Goal: Information Seeking & Learning: Learn about a topic

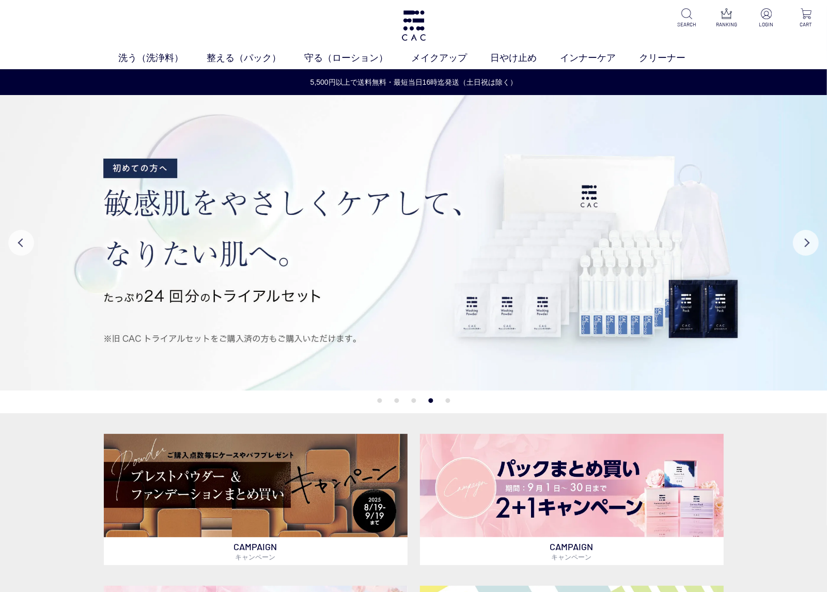
click at [504, 38] on div "洗う（洗浄料） 液体洗浄料 パウダー洗浄料 泡洗顔料 グッズ 整える（パック） フェイスパック ヘアパック 守る（ローション） 保湿化粧水 柔軟化粧水 美容液…" at bounding box center [413, 34] width 827 height 69
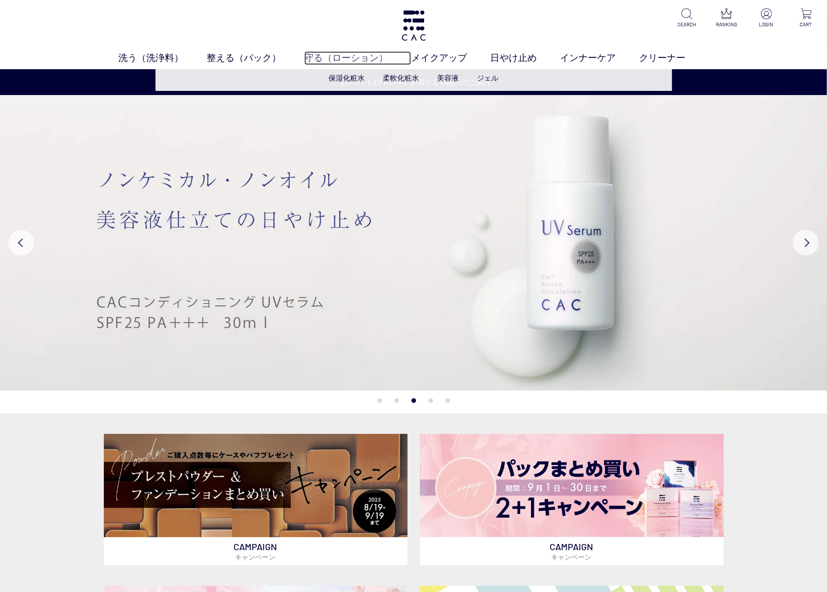
click at [321, 55] on link "守る（ローション）" at bounding box center [357, 58] width 107 height 14
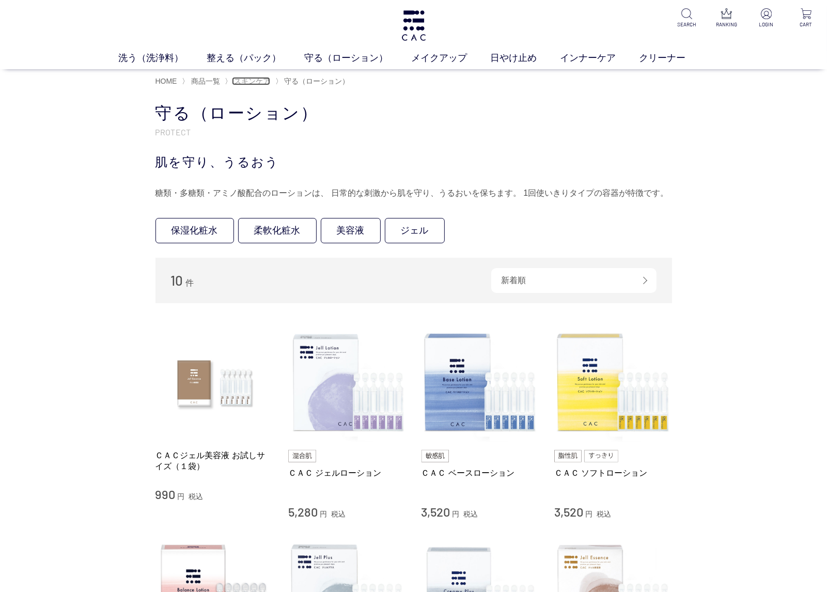
click at [251, 84] on span "スキンケア" at bounding box center [252, 81] width 36 height 8
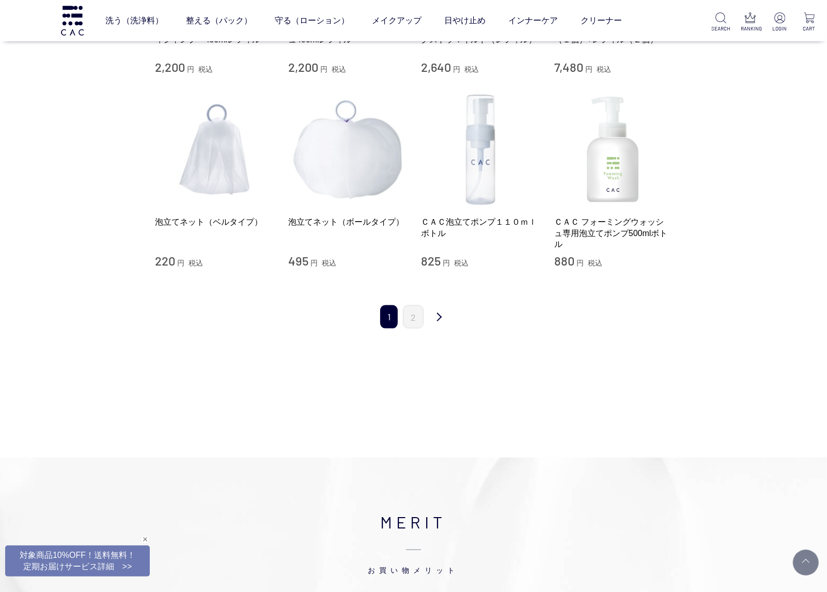
scroll to position [990, 0]
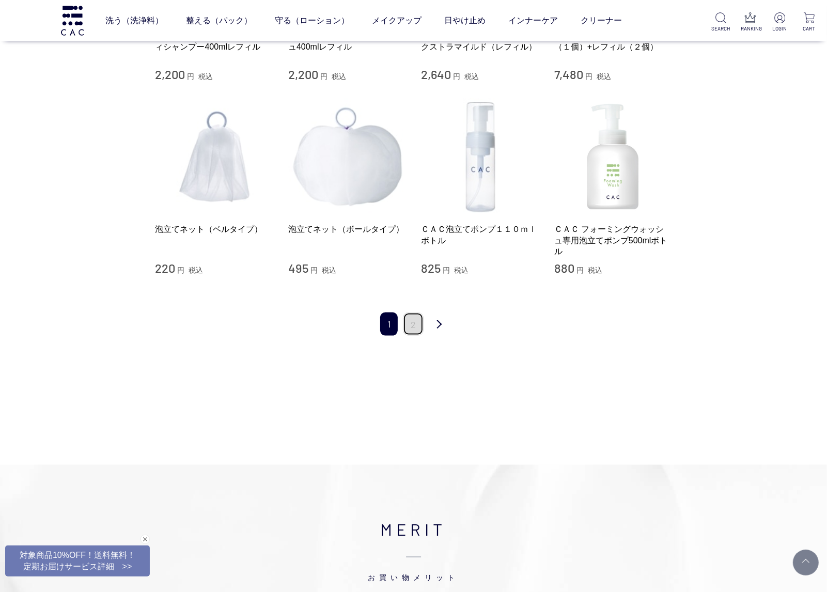
click at [411, 331] on link "2" at bounding box center [413, 324] width 21 height 23
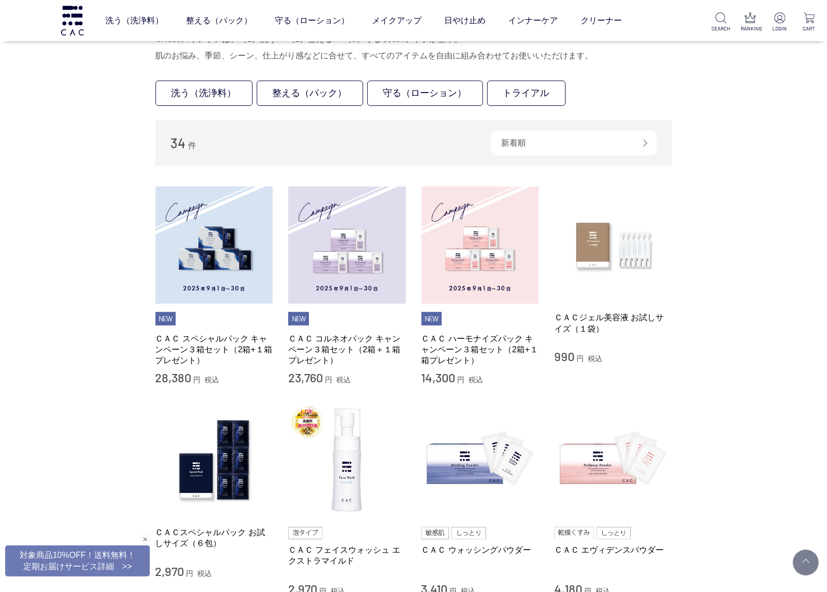
scroll to position [0, 0]
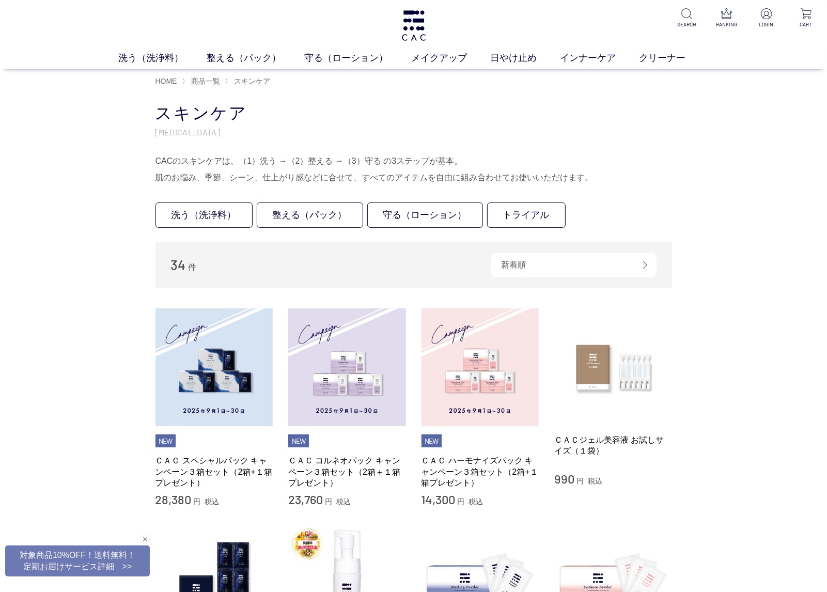
click at [373, 159] on div "CACのスキンケアは、（1）洗う →（2）整える →（3）守る の3ステップが基本。 肌のお悩み、季節、シーン、仕上がり感などに合せて、すべてのアイテムを自由…" at bounding box center [414, 169] width 517 height 33
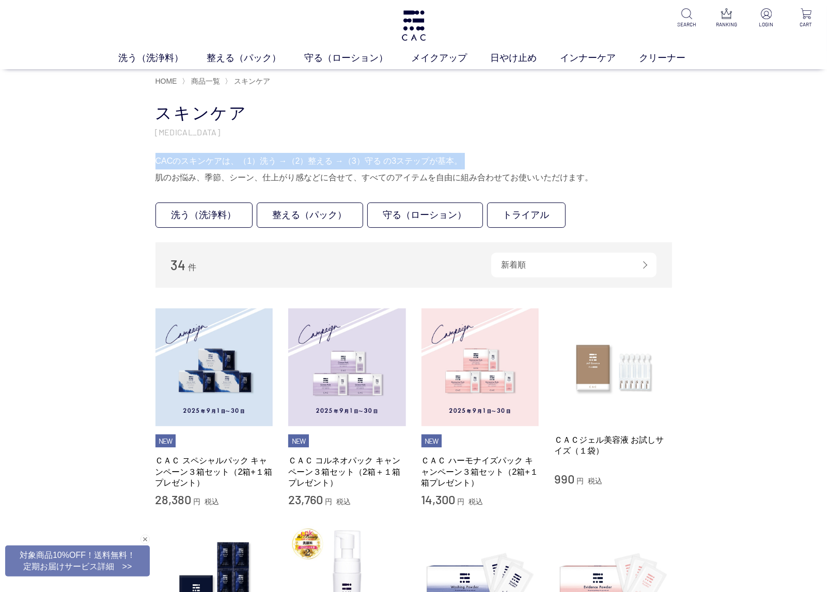
click at [373, 159] on div "CACのスキンケアは、（1）洗う →（2）整える →（3）守る の3ステップが基本。 肌のお悩み、季節、シーン、仕上がり感などに合せて、すべてのアイテムを自由…" at bounding box center [414, 169] width 517 height 33
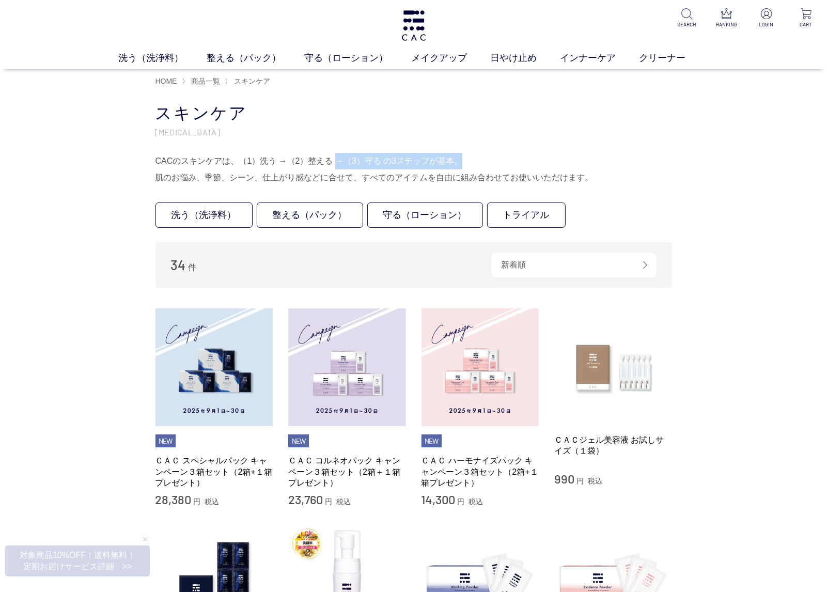
drag, startPoint x: 334, startPoint y: 141, endPoint x: 490, endPoint y: 155, distance: 156.7
click at [490, 155] on div "スキンケア SKIN CARE CACのスキンケアは、（1）洗う →（2）整える →（3）守る の3ステップが基本。 肌のお悩み、季節、シーン、仕上がり感など…" at bounding box center [414, 144] width 517 height 84
drag, startPoint x: 490, startPoint y: 155, endPoint x: 464, endPoint y: 161, distance: 26.5
click at [464, 161] on div "CACのスキンケアは、（1）洗う →（2）整える →（3）守る の3ステップが基本。 肌のお悩み、季節、シーン、仕上がり感などに合せて、すべてのアイテムを自由…" at bounding box center [414, 169] width 517 height 33
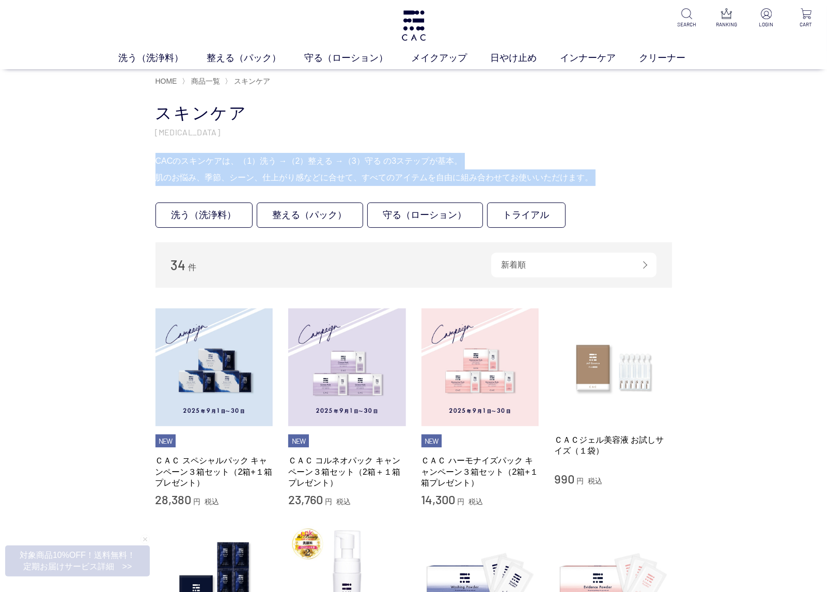
drag, startPoint x: 464, startPoint y: 161, endPoint x: 623, endPoint y: 175, distance: 159.7
click at [623, 175] on div "CACのスキンケアは、（1）洗う →（2）整える →（3）守る の3ステップが基本。 肌のお悩み、季節、シーン、仕上がり感などに合せて、すべてのアイテムを自由…" at bounding box center [414, 169] width 517 height 33
drag, startPoint x: 623, startPoint y: 175, endPoint x: 620, endPoint y: 180, distance: 6.0
click at [620, 180] on div "CACのスキンケアは、（1）洗う →（2）整える →（3）守る の3ステップが基本。 肌のお悩み、季節、シーン、仕上がり感などに合せて、すべてのアイテムを自由…" at bounding box center [414, 169] width 517 height 33
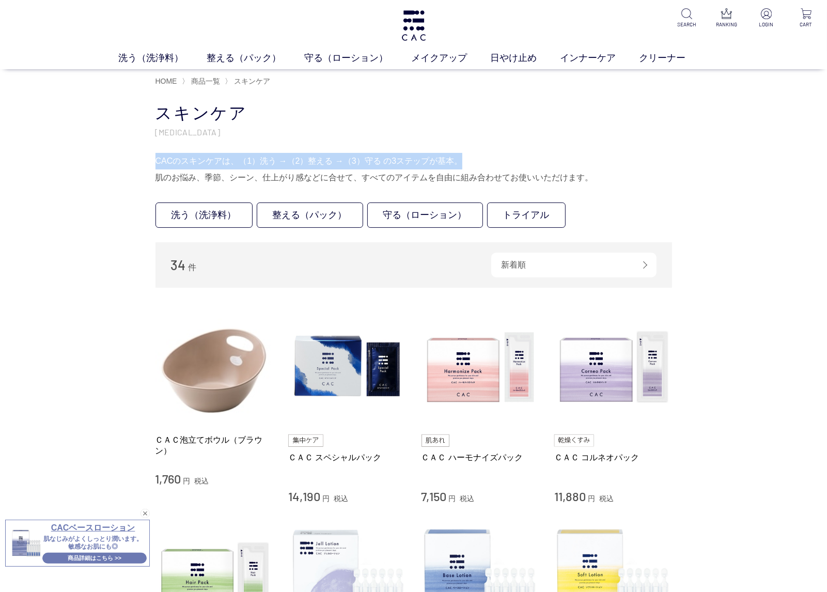
drag, startPoint x: 152, startPoint y: 158, endPoint x: 468, endPoint y: 163, distance: 315.8
click at [468, 163] on div "CACのスキンケアは、（1）洗う →（2）整える →（3）守る の3ステップが基本。 肌のお悩み、季節、シーン、仕上がり感などに合せて、すべてのアイテムを自由…" at bounding box center [414, 169] width 517 height 33
drag, startPoint x: 468, startPoint y: 163, endPoint x: 250, endPoint y: 158, distance: 218.6
click at [250, 158] on div "CACのスキンケアは、（1）洗う →（2）整える →（3）守る の3ステップが基本。 肌のお悩み、季節、シーン、仕上がり感などに合せて、すべてのアイテムを自由…" at bounding box center [414, 169] width 517 height 33
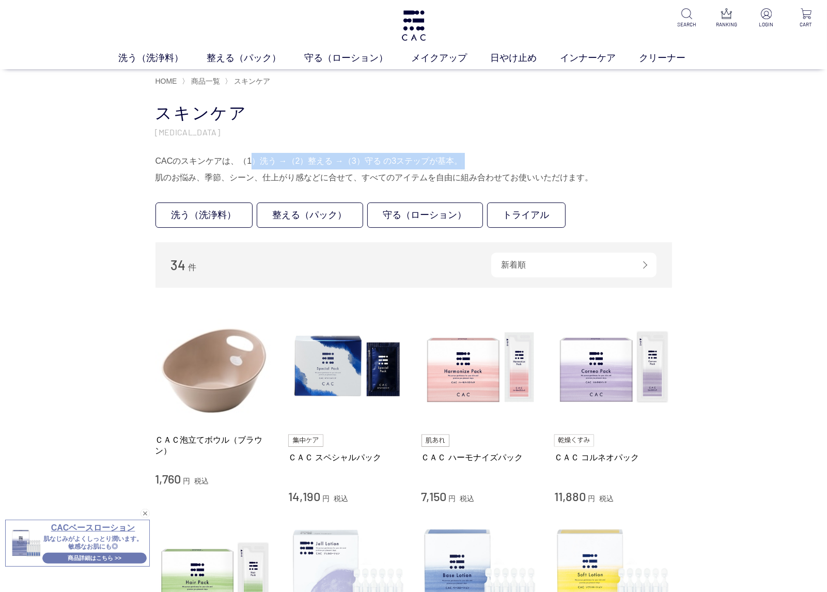
click at [250, 158] on div "CACのスキンケアは、（1）洗う →（2）整える →（3）守る の3ステップが基本。 肌のお悩み、季節、シーン、仕上がり感などに合せて、すべてのアイテムを自由…" at bounding box center [414, 169] width 517 height 33
drag, startPoint x: 234, startPoint y: 158, endPoint x: 381, endPoint y: 158, distance: 147.8
click at [381, 158] on div "CACのスキンケアは、（1）洗う →（2）整える →（3）守る の3ステップが基本。 肌のお悩み、季節、シーン、仕上がり感などに合せて、すべてのアイテムを自由…" at bounding box center [414, 169] width 517 height 33
click at [380, 159] on div "CACのスキンケアは、（1）洗う →（2）整える →（3）守る の3ステップが基本。 肌のお悩み、季節、シーン、仕上がり感などに合せて、すべてのアイテムを自由…" at bounding box center [414, 169] width 517 height 33
drag, startPoint x: 376, startPoint y: 159, endPoint x: 344, endPoint y: 161, distance: 32.6
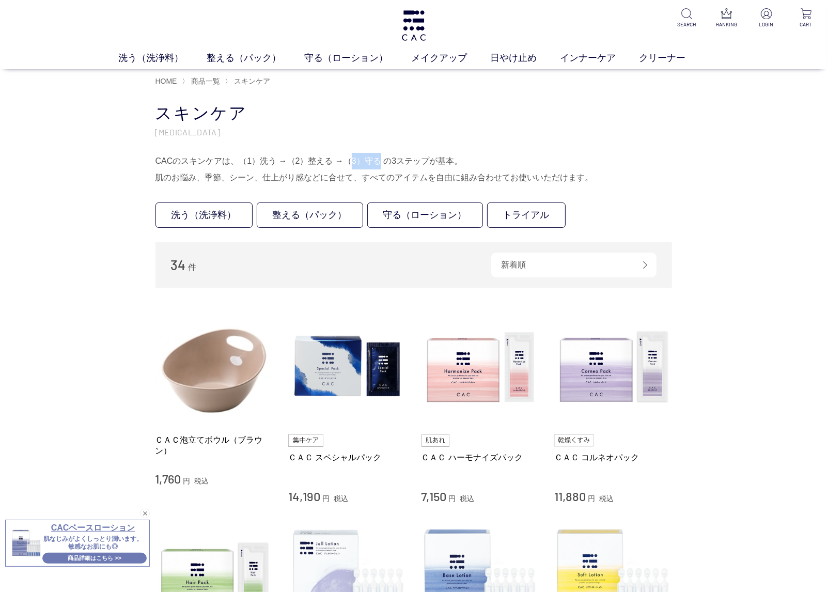
click at [344, 161] on div "CACのスキンケアは、（1）洗う →（2）整える →（3）守る の3ステップが基本。 肌のお悩み、季節、シーン、仕上がり感などに合せて、すべてのアイテムを自由…" at bounding box center [414, 169] width 517 height 33
click at [342, 161] on div "CACのスキンケアは、（1）洗う →（2）整える →（3）守る の3ステップが基本。 肌のお悩み、季節、シーン、仕上がり感などに合せて、すべてのアイテムを自由…" at bounding box center [414, 169] width 517 height 33
drag, startPoint x: 342, startPoint y: 161, endPoint x: 383, endPoint y: 164, distance: 42.0
click at [383, 164] on div "CACのスキンケアは、（1）洗う →（2）整える →（3）守る の3ステップが基本。 肌のお悩み、季節、シーン、仕上がり感などに合せて、すべてのアイテムを自由…" at bounding box center [414, 169] width 517 height 33
